Goal: Task Accomplishment & Management: Use online tool/utility

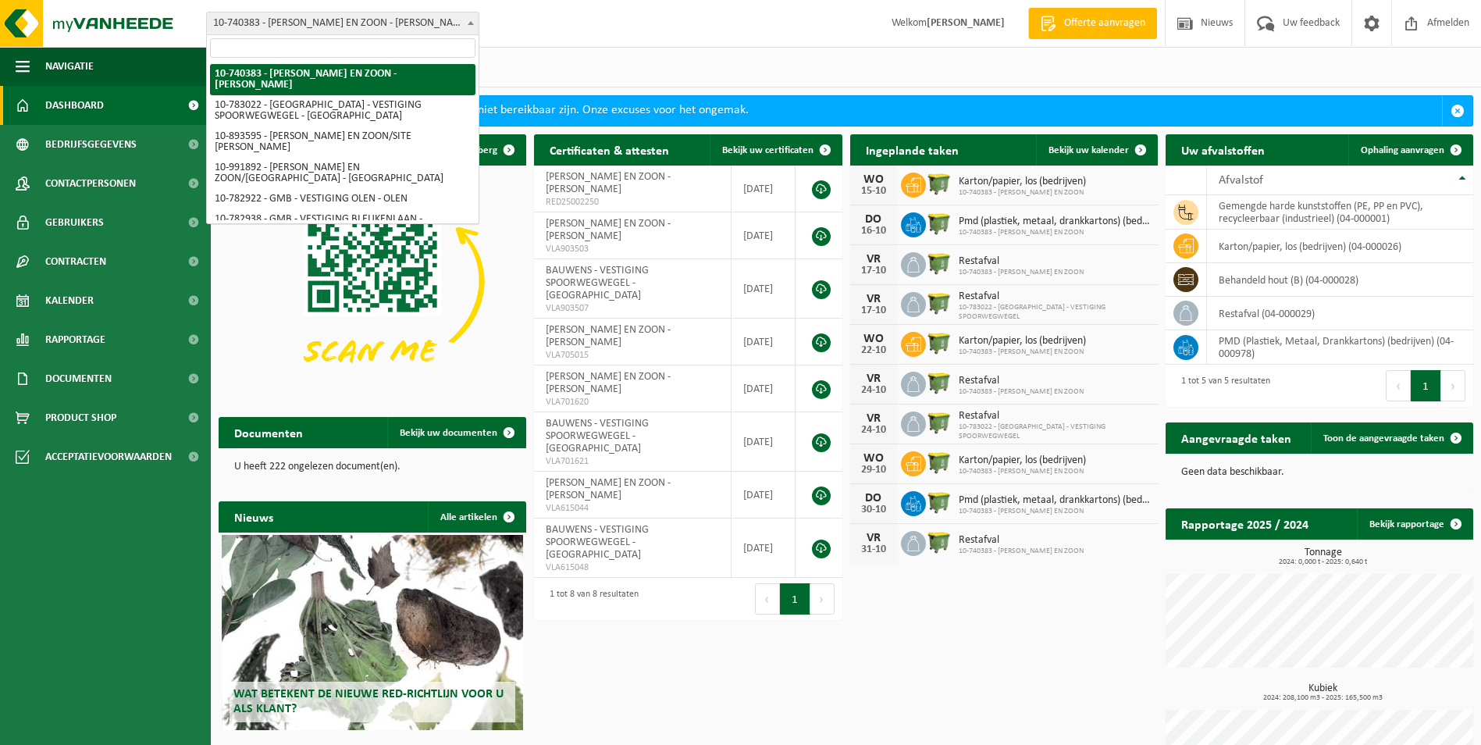
click at [295, 26] on span "10-740383 - [PERSON_NAME] EN ZOON - [PERSON_NAME]" at bounding box center [343, 23] width 272 height 22
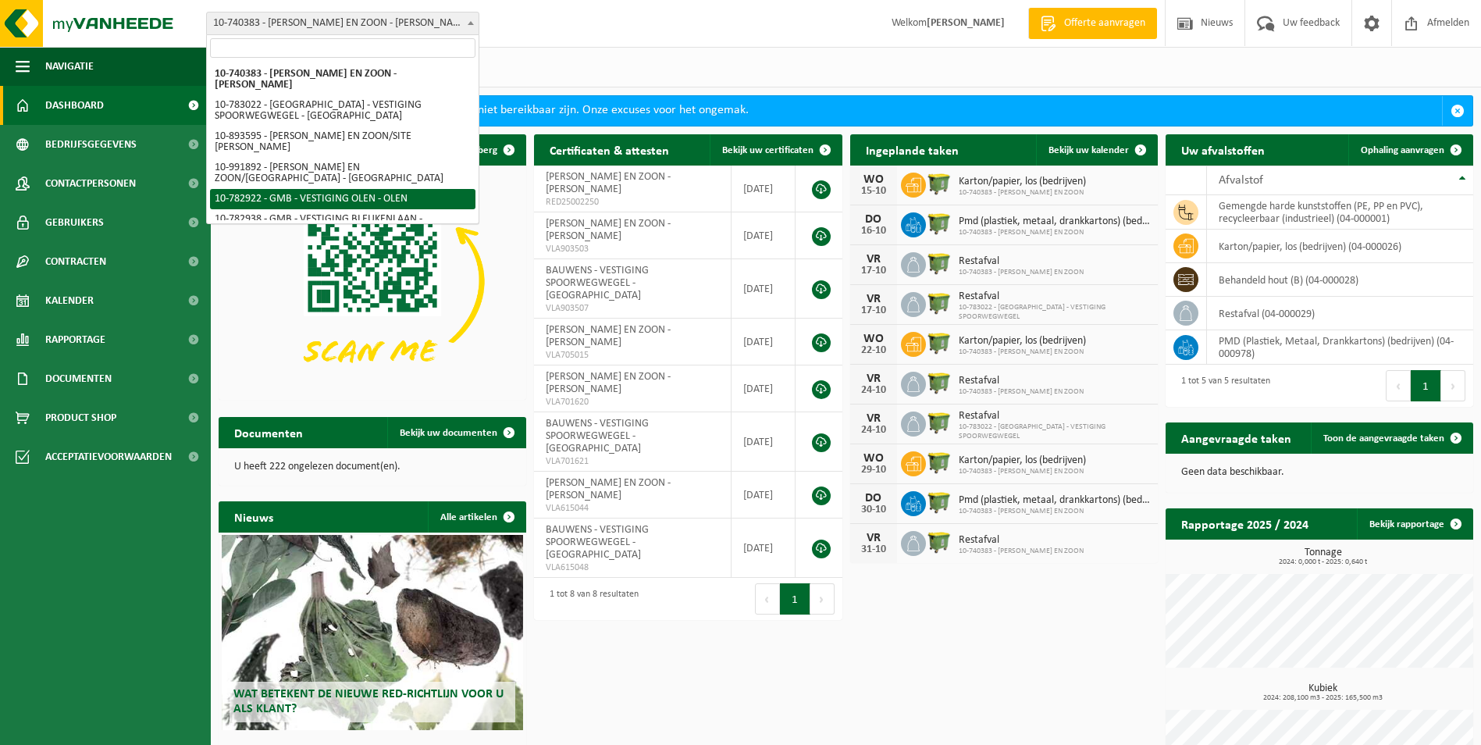
select select "27345"
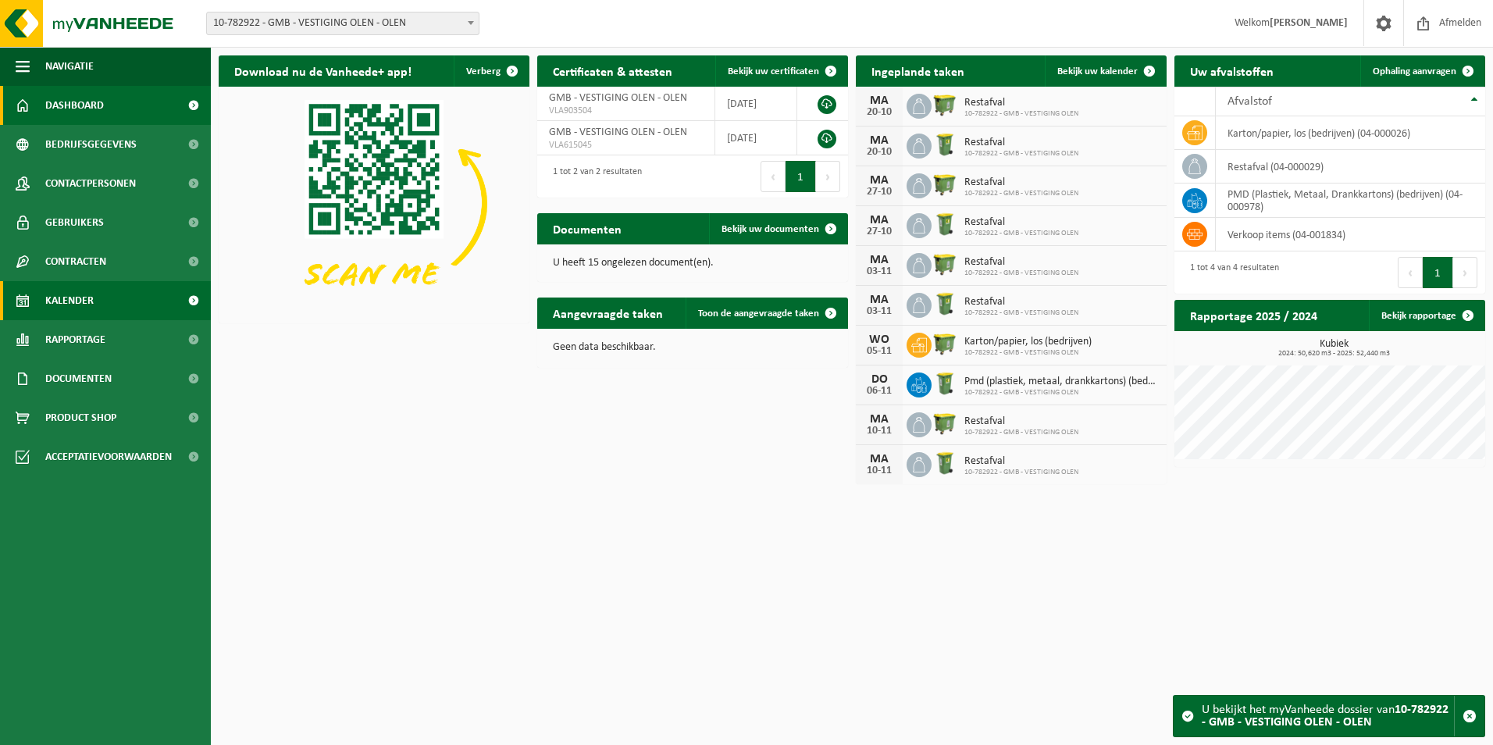
click at [94, 287] on link "Kalender" at bounding box center [105, 300] width 211 height 39
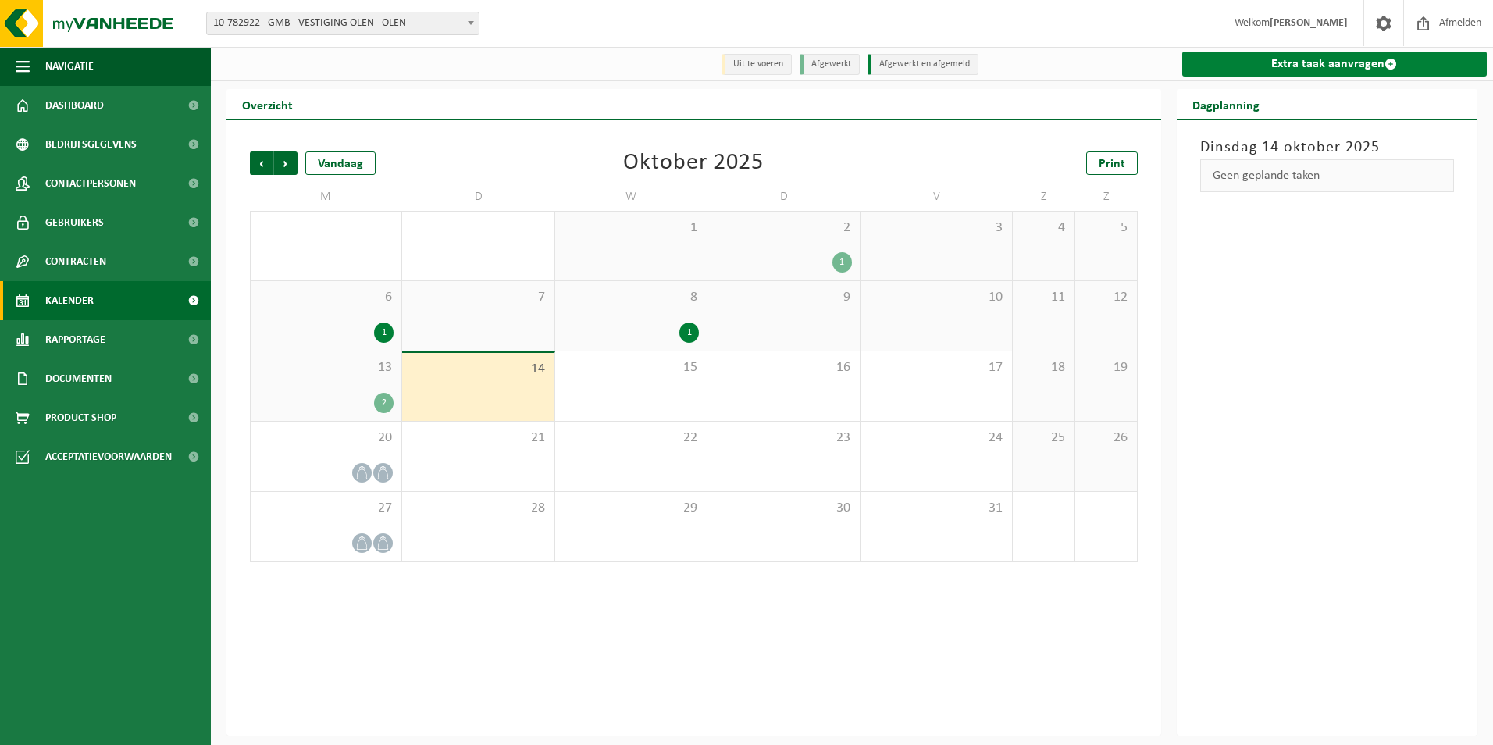
click at [1313, 63] on link "Extra taak aanvragen" at bounding box center [1334, 64] width 305 height 25
